Goal: Task Accomplishment & Management: Use online tool/utility

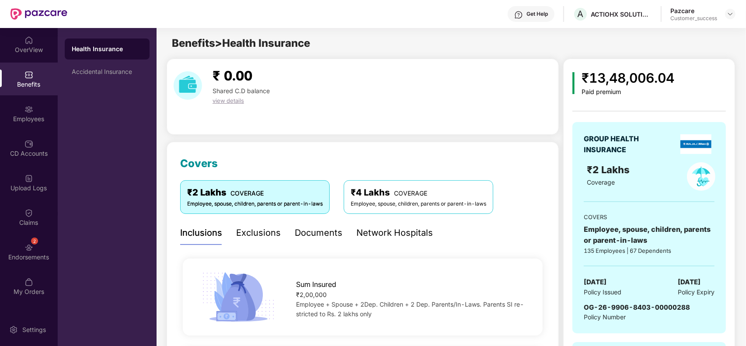
scroll to position [108, 0]
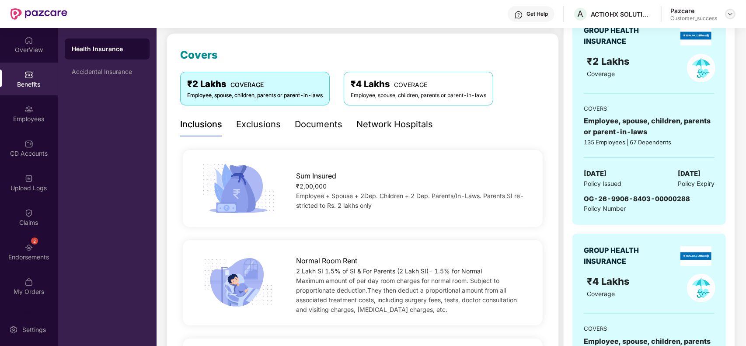
click at [731, 16] on img at bounding box center [729, 13] width 7 height 7
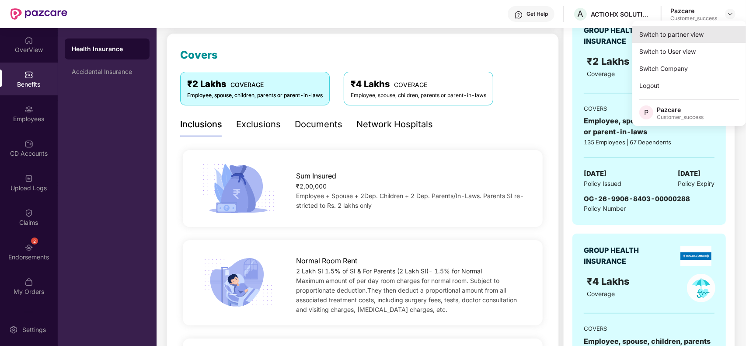
click at [676, 36] on div "Switch to partner view" at bounding box center [689, 34] width 114 height 17
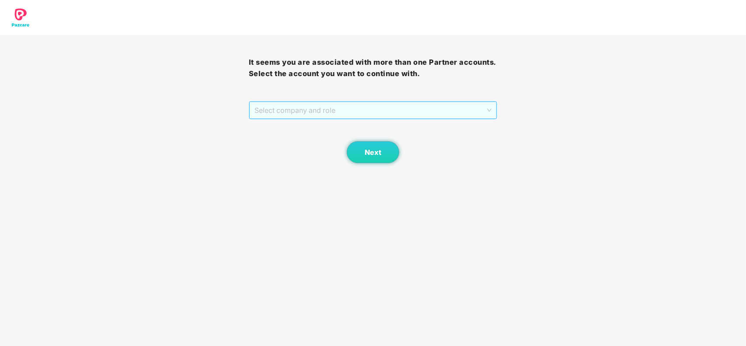
click at [291, 117] on span "Select company and role" at bounding box center [372, 110] width 237 height 17
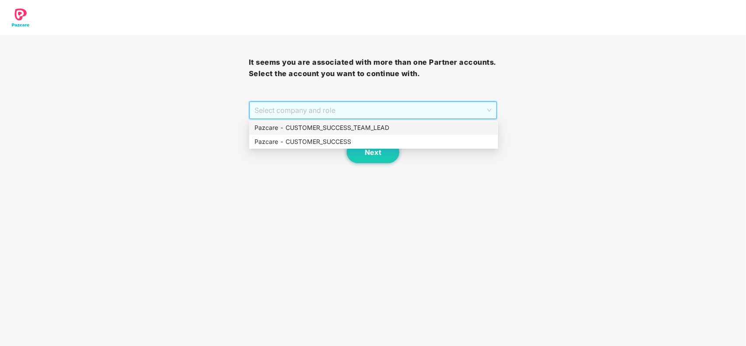
click at [298, 123] on div "Pazcare - CUSTOMER_SUCCESS_TEAM_LEAD" at bounding box center [373, 128] width 238 height 10
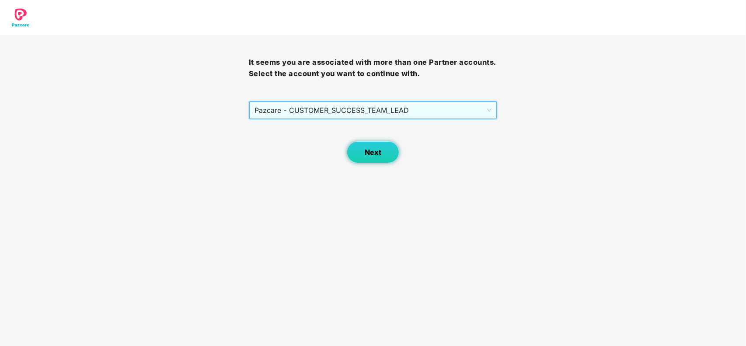
click at [369, 153] on span "Next" at bounding box center [372, 152] width 17 height 8
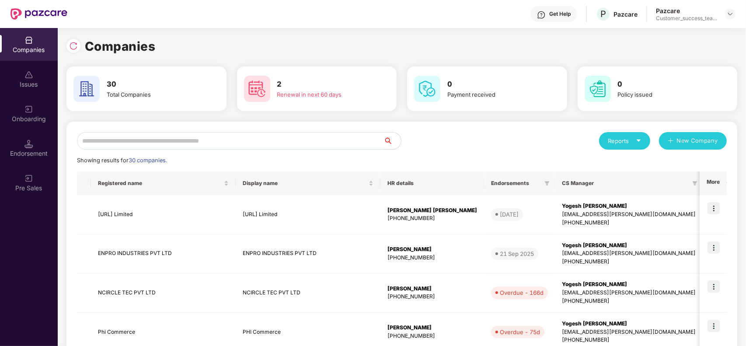
click at [257, 139] on input "text" at bounding box center [230, 140] width 306 height 17
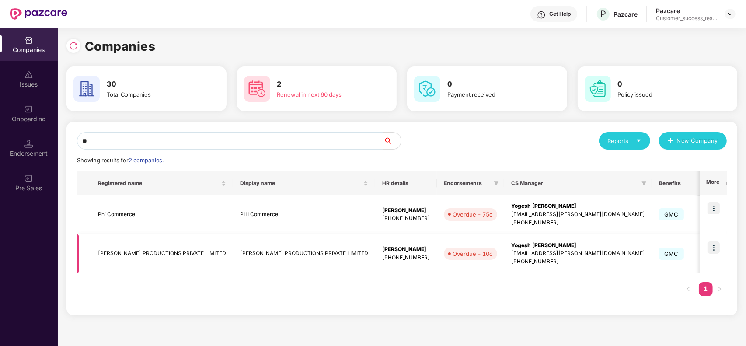
type input "**"
click at [715, 245] on img at bounding box center [713, 247] width 12 height 12
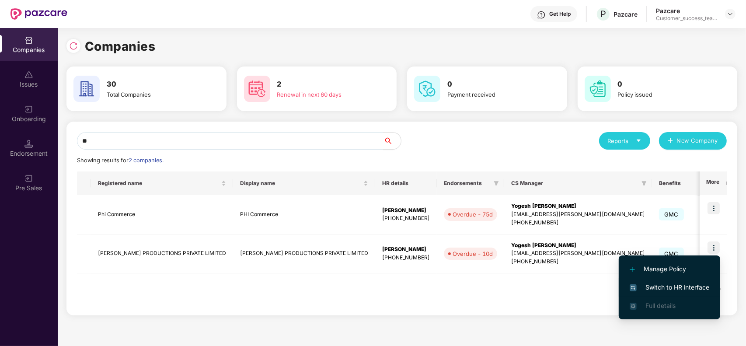
click at [662, 283] on span "Switch to HR interface" at bounding box center [669, 287] width 80 height 10
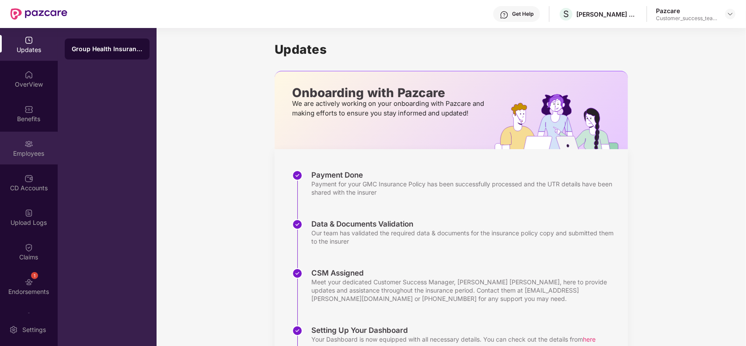
click at [31, 145] on img at bounding box center [28, 143] width 9 height 9
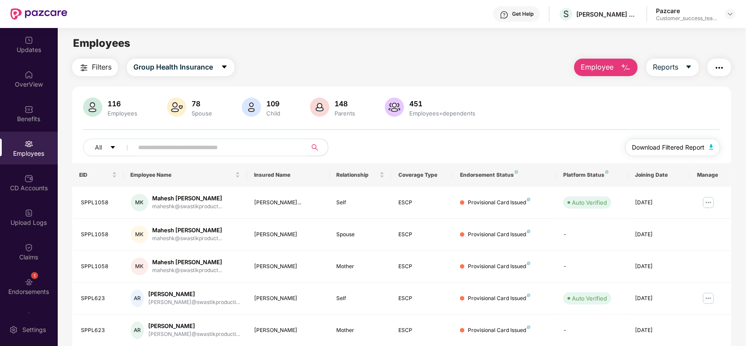
click at [659, 153] on button "Download Filtered Report" at bounding box center [672, 147] width 95 height 17
